Goal: Information Seeking & Learning: Learn about a topic

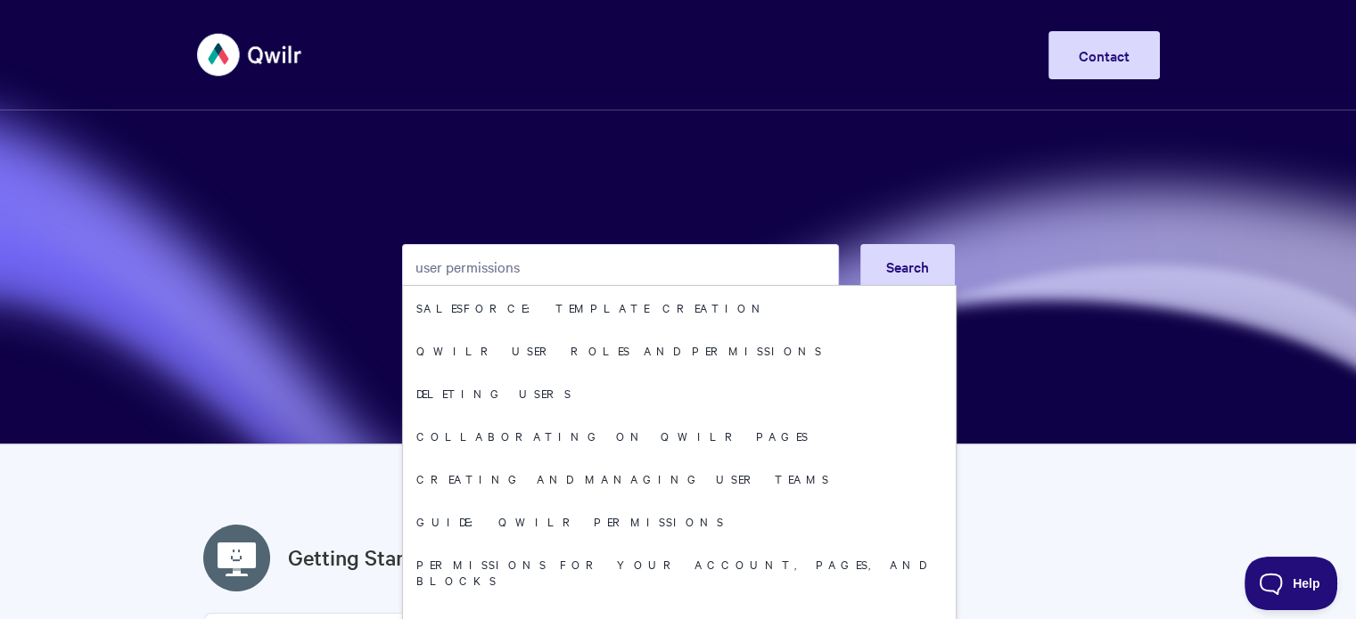
type input "user permissions"
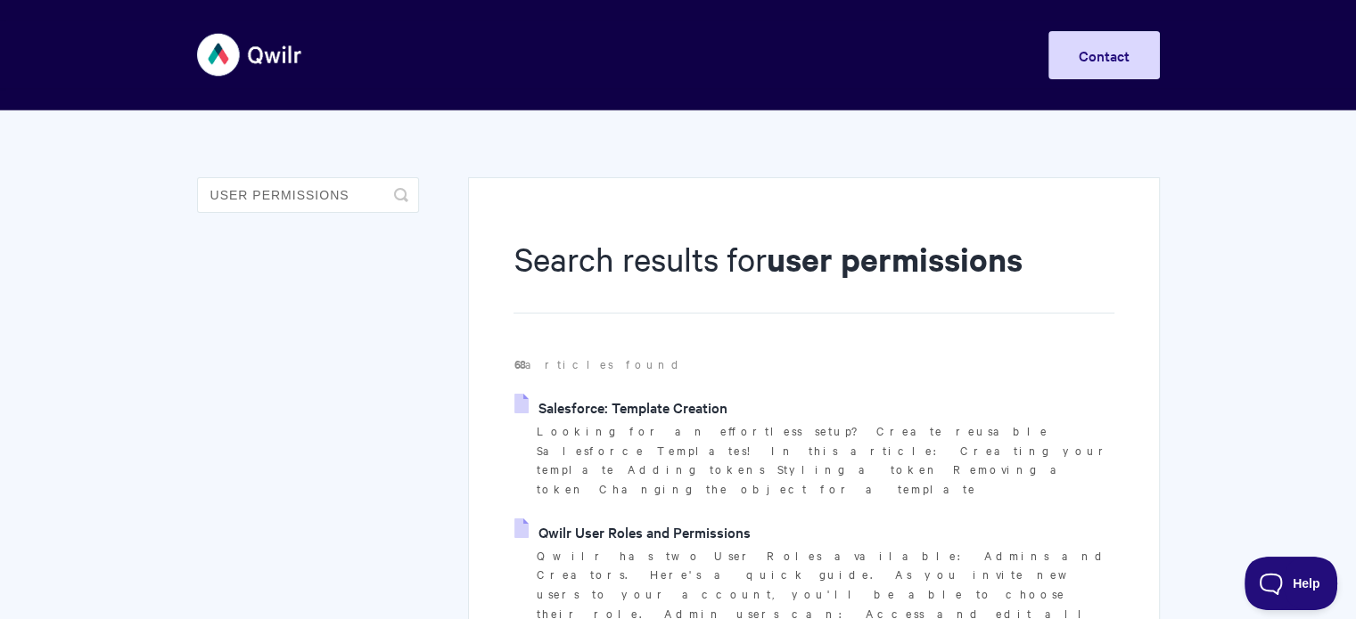
click at [659, 519] on link "Qwilr User Roles and Permissions" at bounding box center [631, 532] width 235 height 27
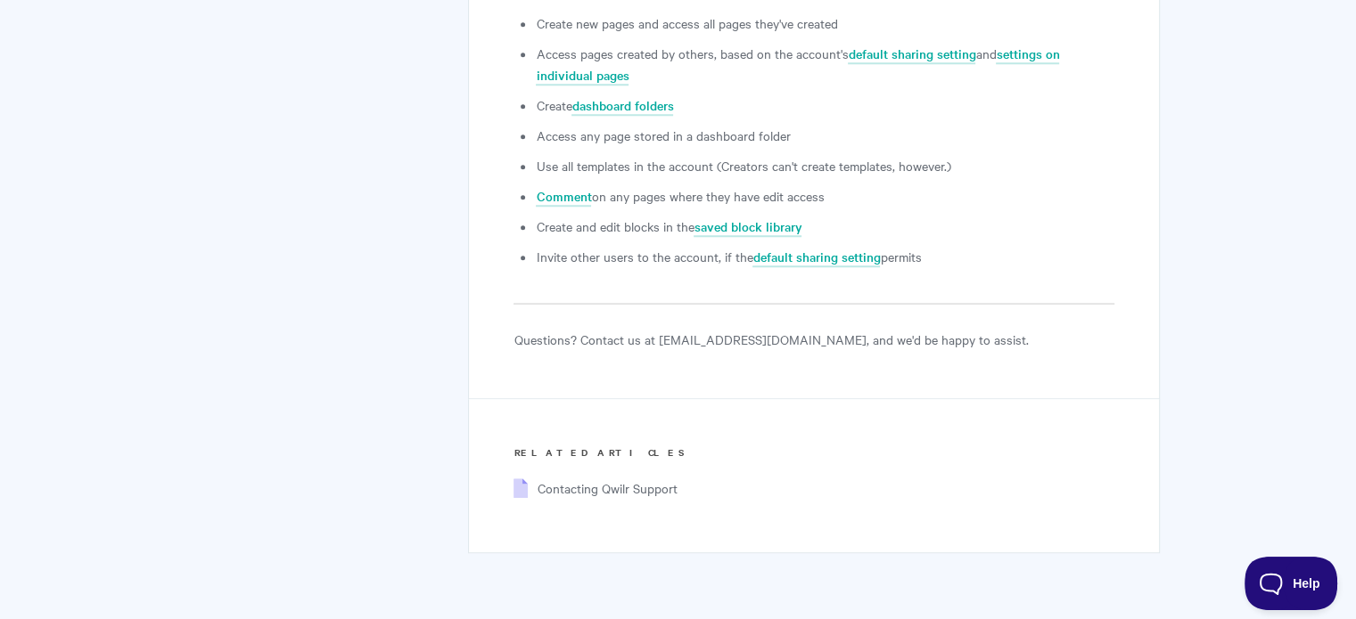
scroll to position [1420, 0]
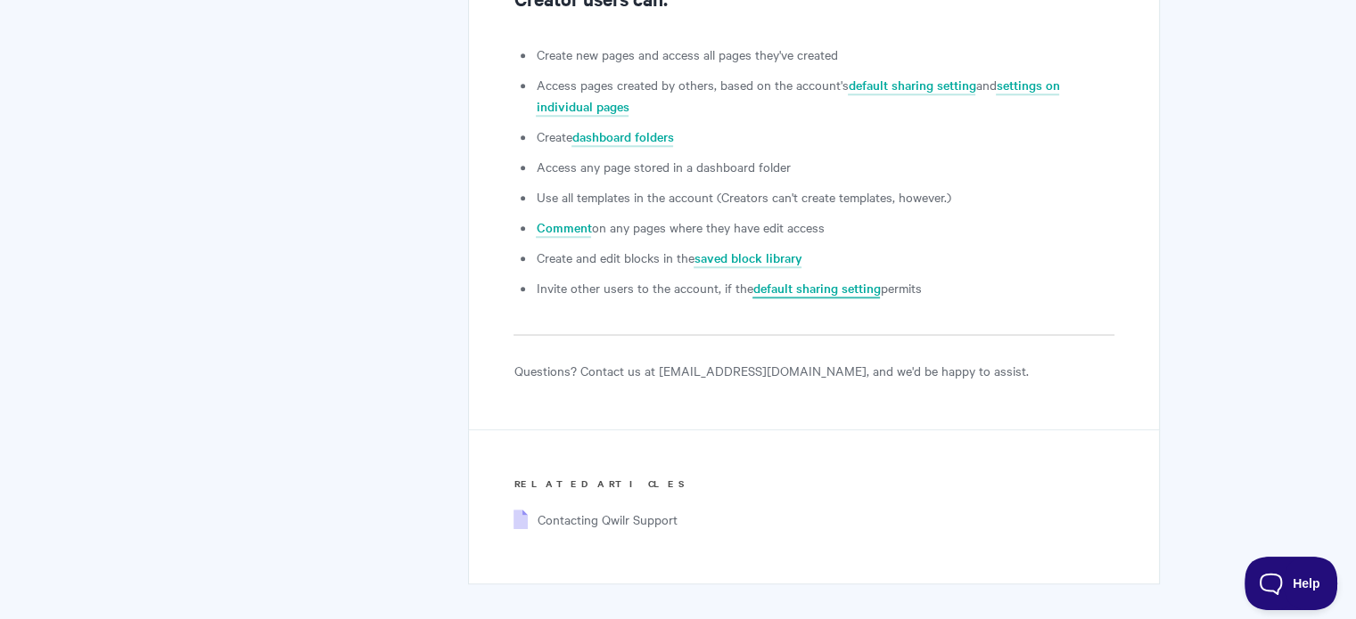
click at [835, 290] on link "default sharing setting" at bounding box center [815, 289] width 127 height 20
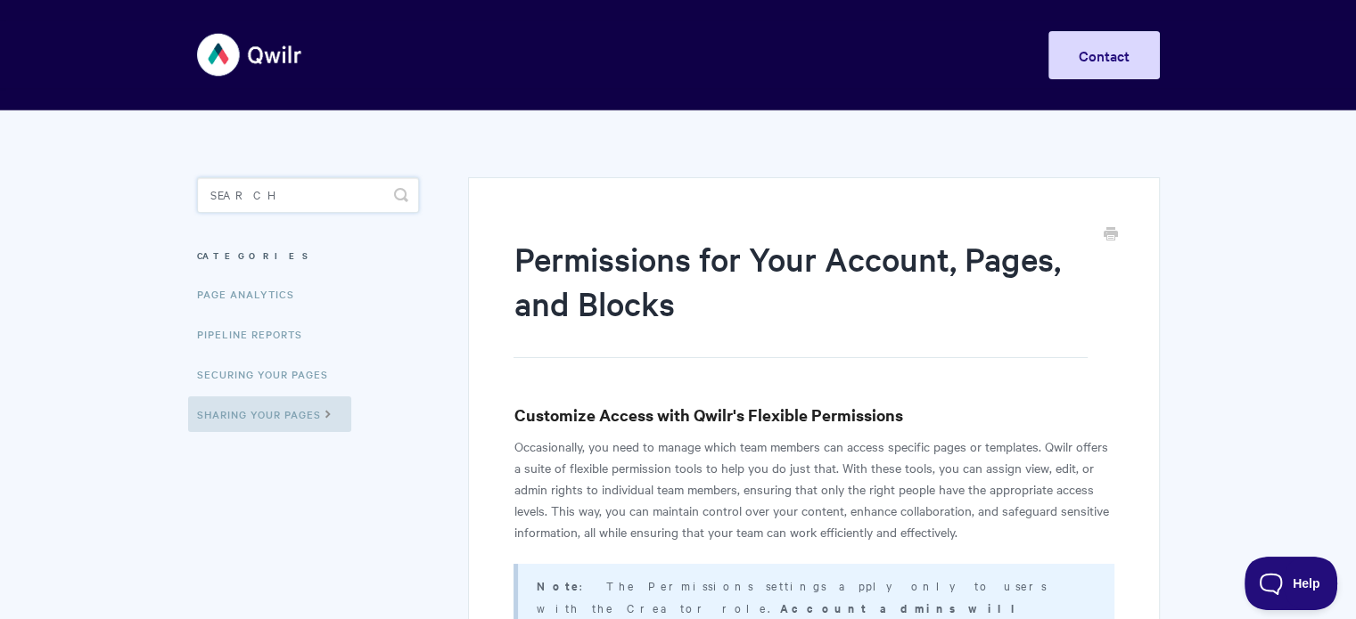
click at [374, 203] on input "Search" at bounding box center [308, 195] width 222 height 36
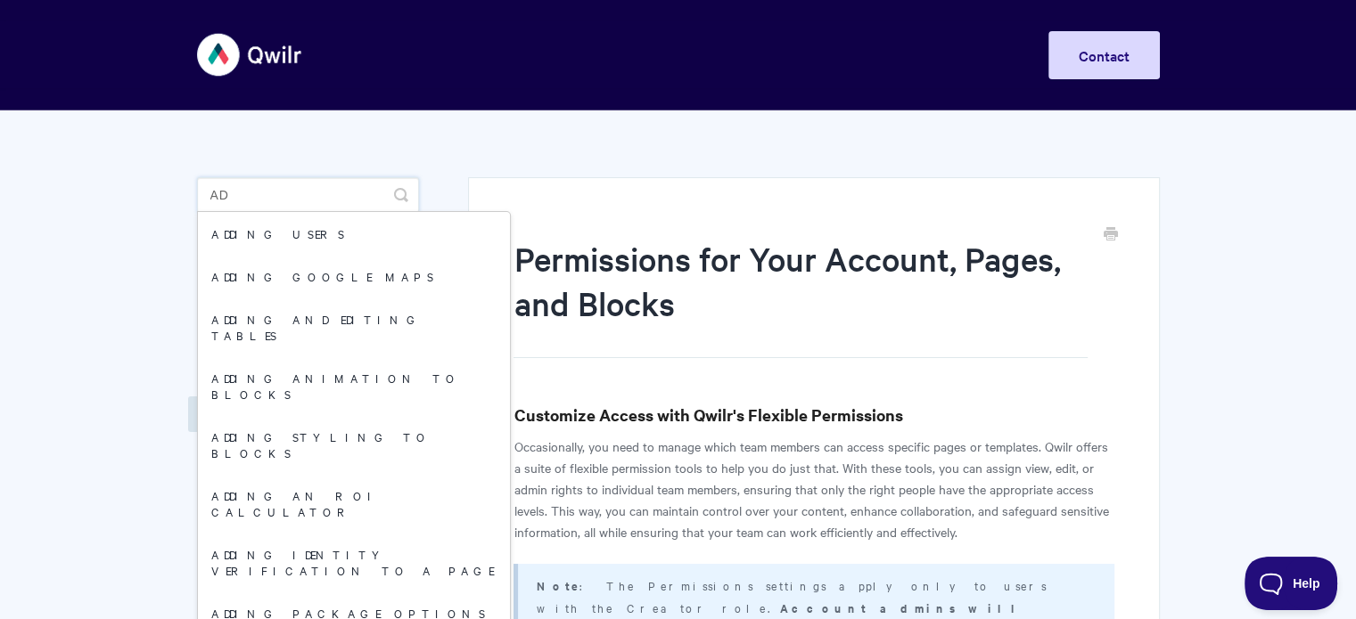
type input "a"
